Goal: Information Seeking & Learning: Learn about a topic

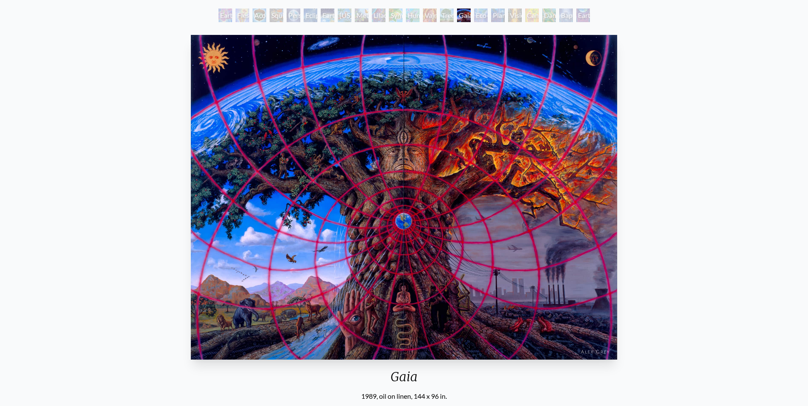
scroll to position [43, 0]
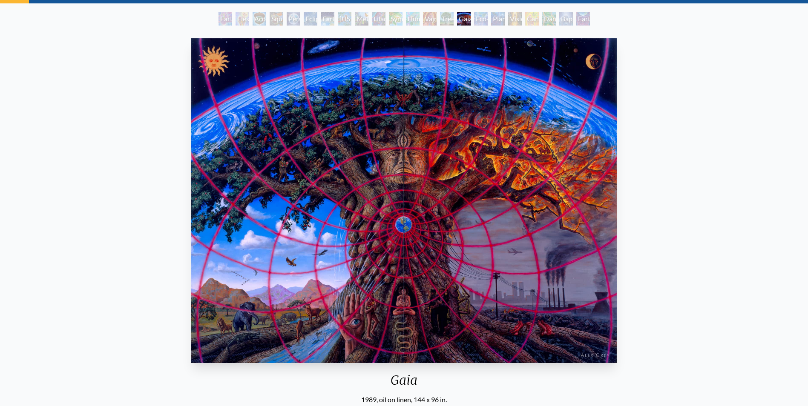
click at [440, 19] on div "Tree & Person" at bounding box center [447, 19] width 14 height 14
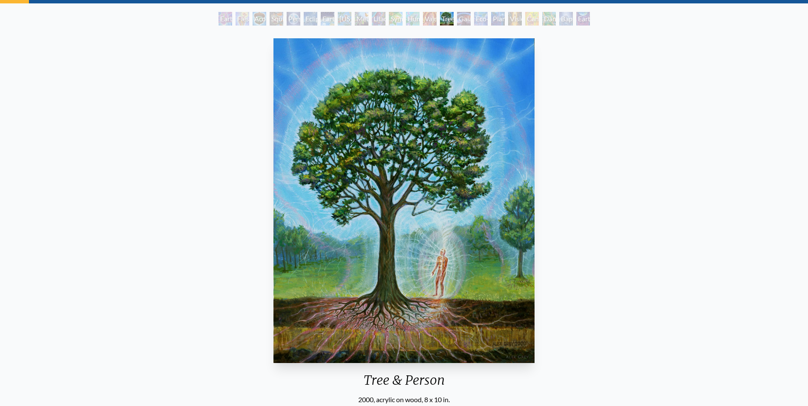
click at [419, 21] on div "Humming Bird" at bounding box center [413, 19] width 14 height 14
